Goal: Navigation & Orientation: Go to known website

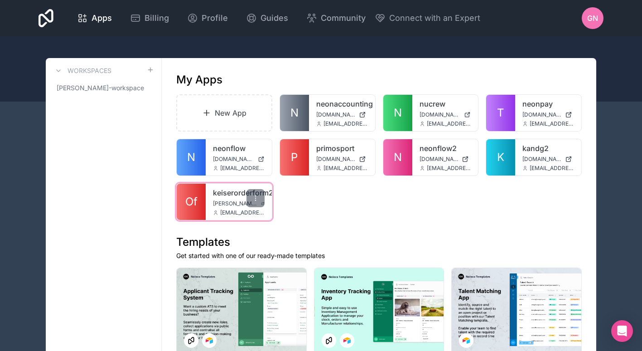
click at [187, 208] on span "Of" at bounding box center [191, 201] width 12 height 15
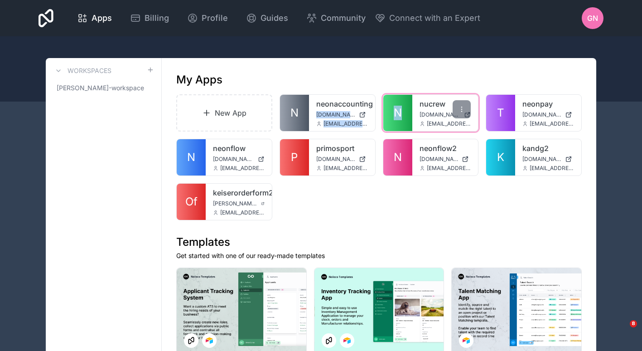
drag, startPoint x: 374, startPoint y: 104, endPoint x: 409, endPoint y: 104, distance: 34.4
click at [409, 104] on div "New App N neonaccounting [DOMAIN_NAME] [EMAIL_ADDRESS][DOMAIN_NAME] N nucrew [D…" at bounding box center [379, 157] width 406 height 126
drag, startPoint x: 409, startPoint y: 104, endPoint x: 396, endPoint y: 117, distance: 18.3
click at [396, 117] on span "N" at bounding box center [398, 113] width 8 height 15
